Goal: Navigation & Orientation: Find specific page/section

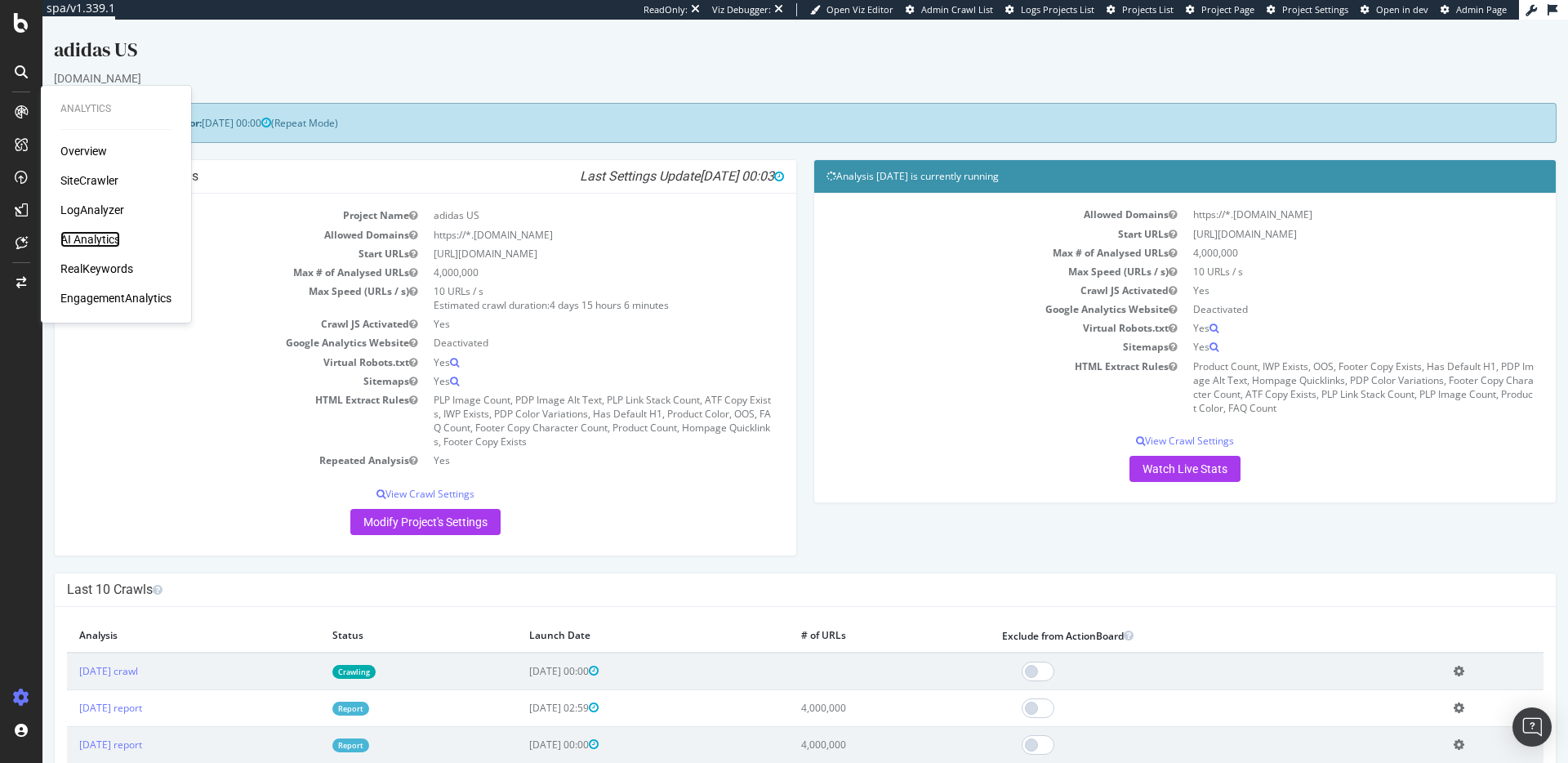
click at [98, 239] on div "AI Analytics" at bounding box center [90, 239] width 60 height 16
